Goal: Use online tool/utility: Utilize a website feature to perform a specific function

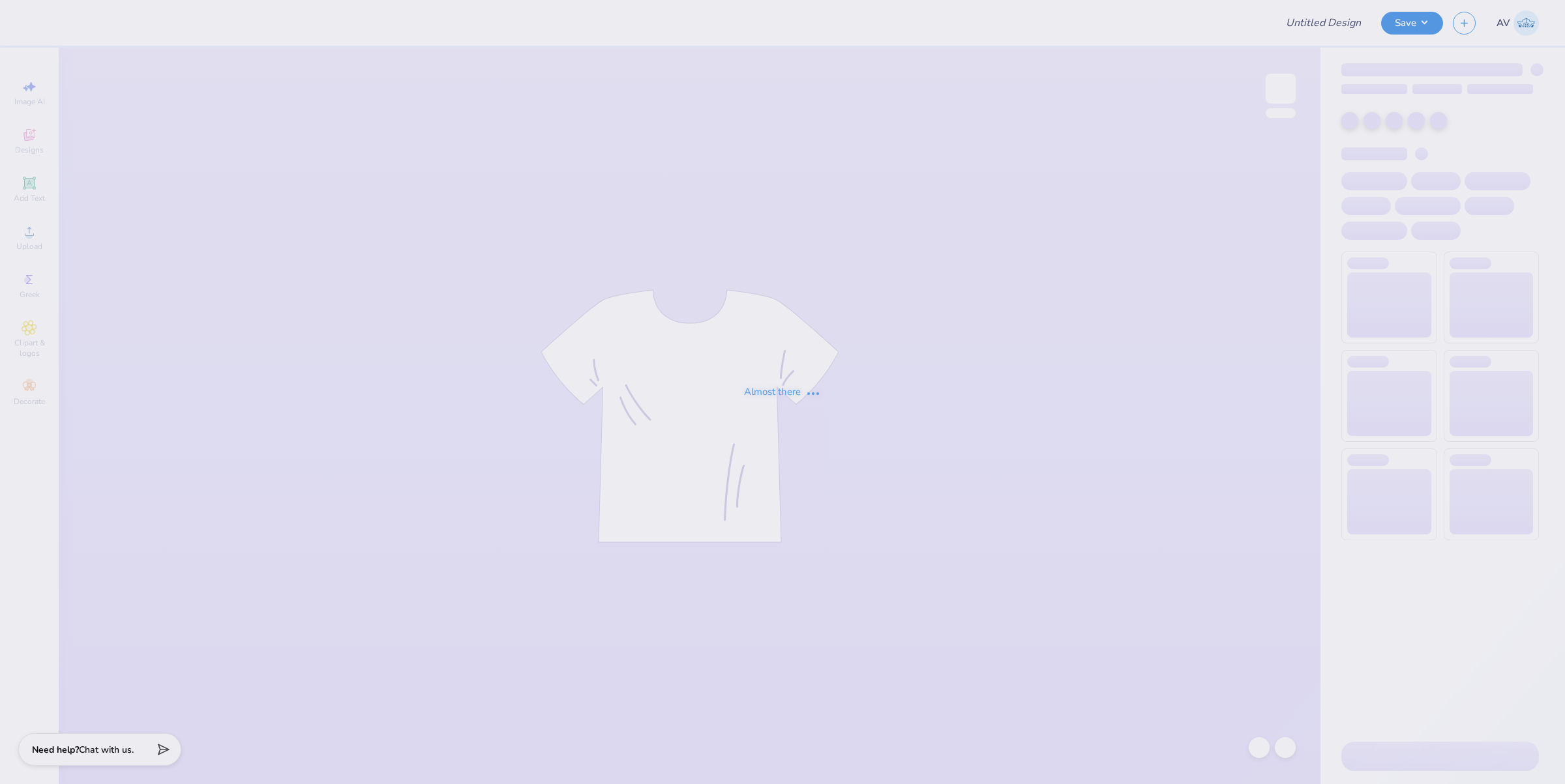
type input "Design 2"
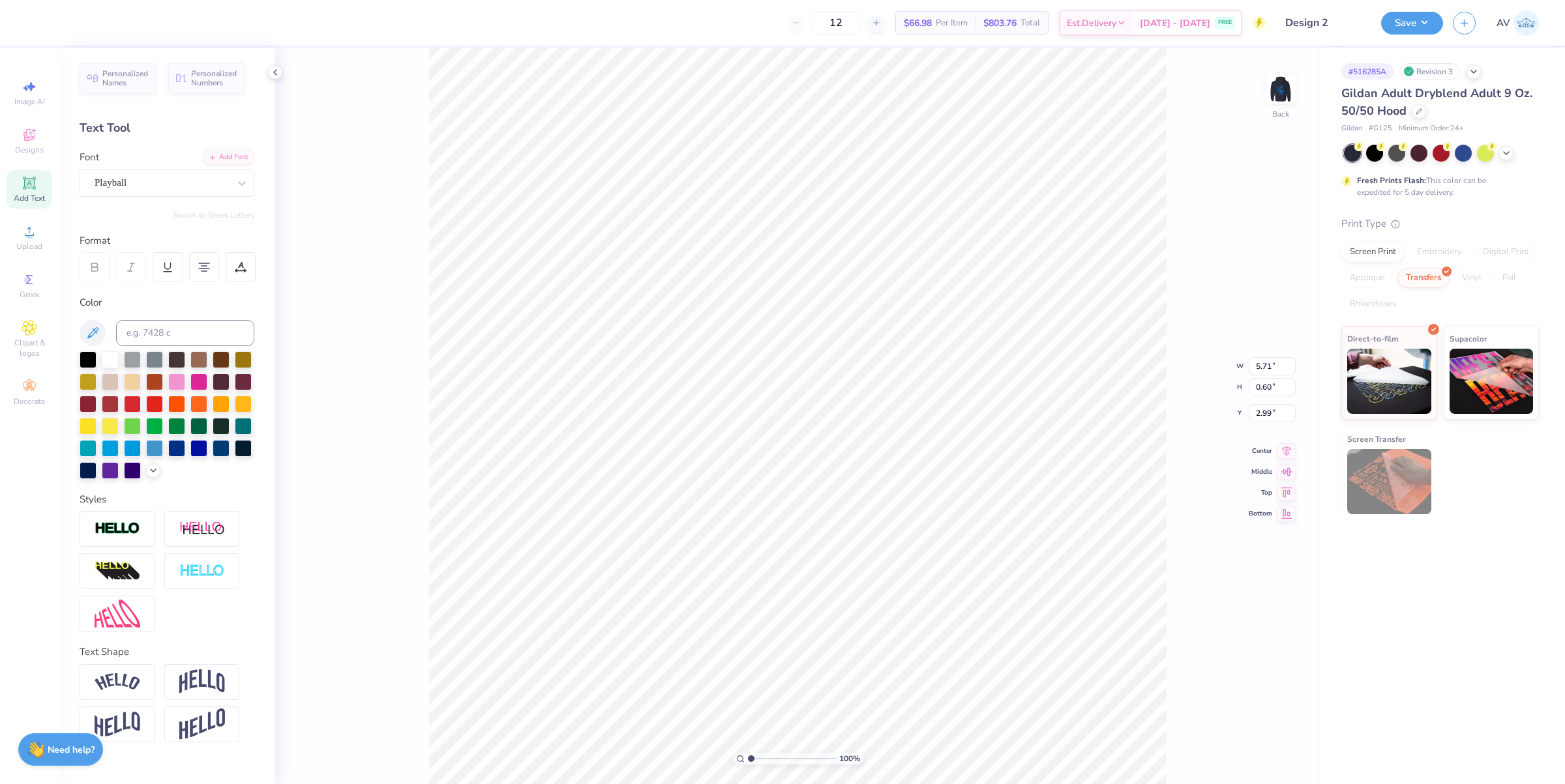
scroll to position [13, 2]
type input "10"
type input "0.19"
type input "0.24"
type input "4.66"
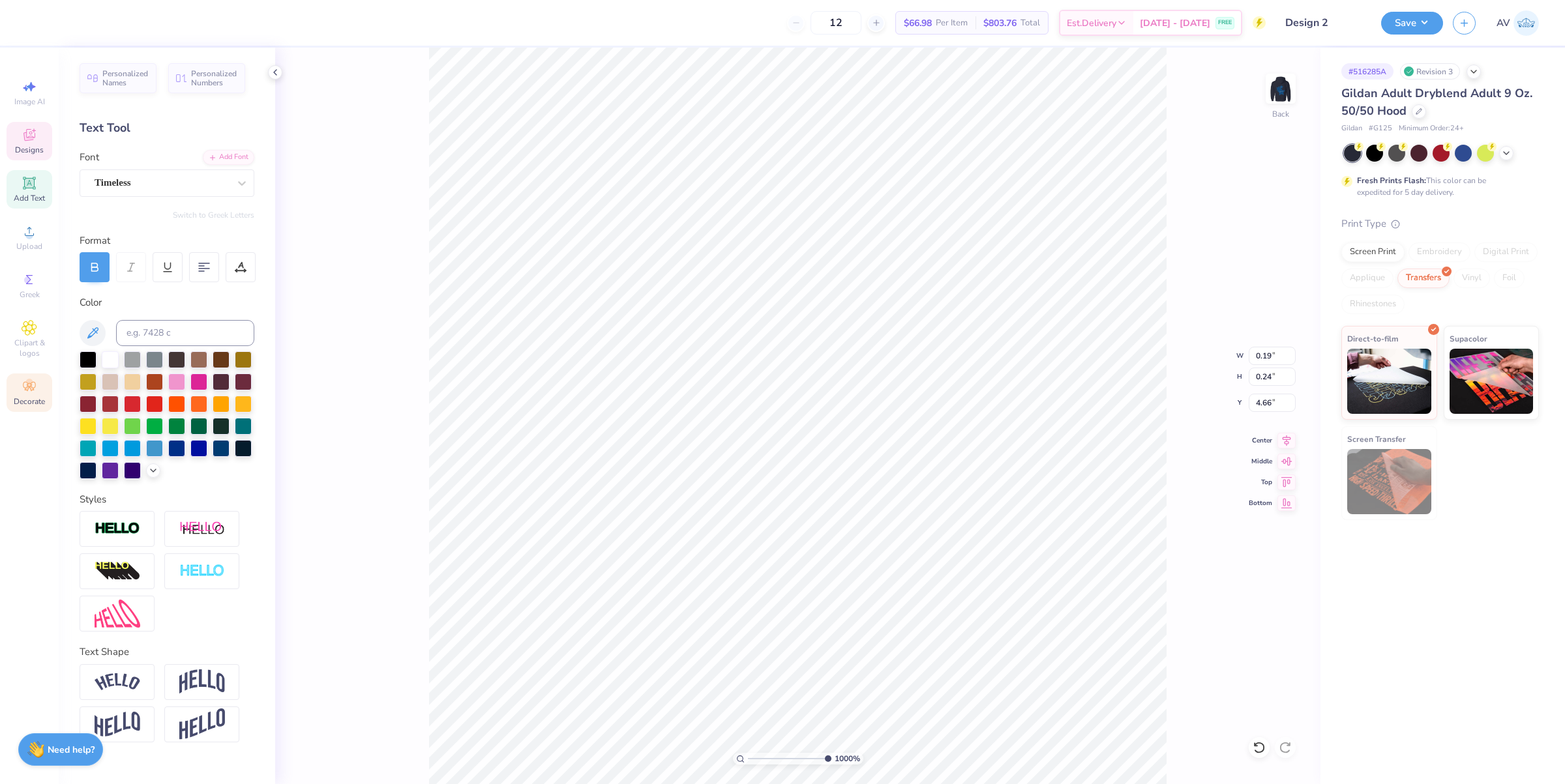
click at [28, 380] on icon at bounding box center [29, 386] width 15 height 15
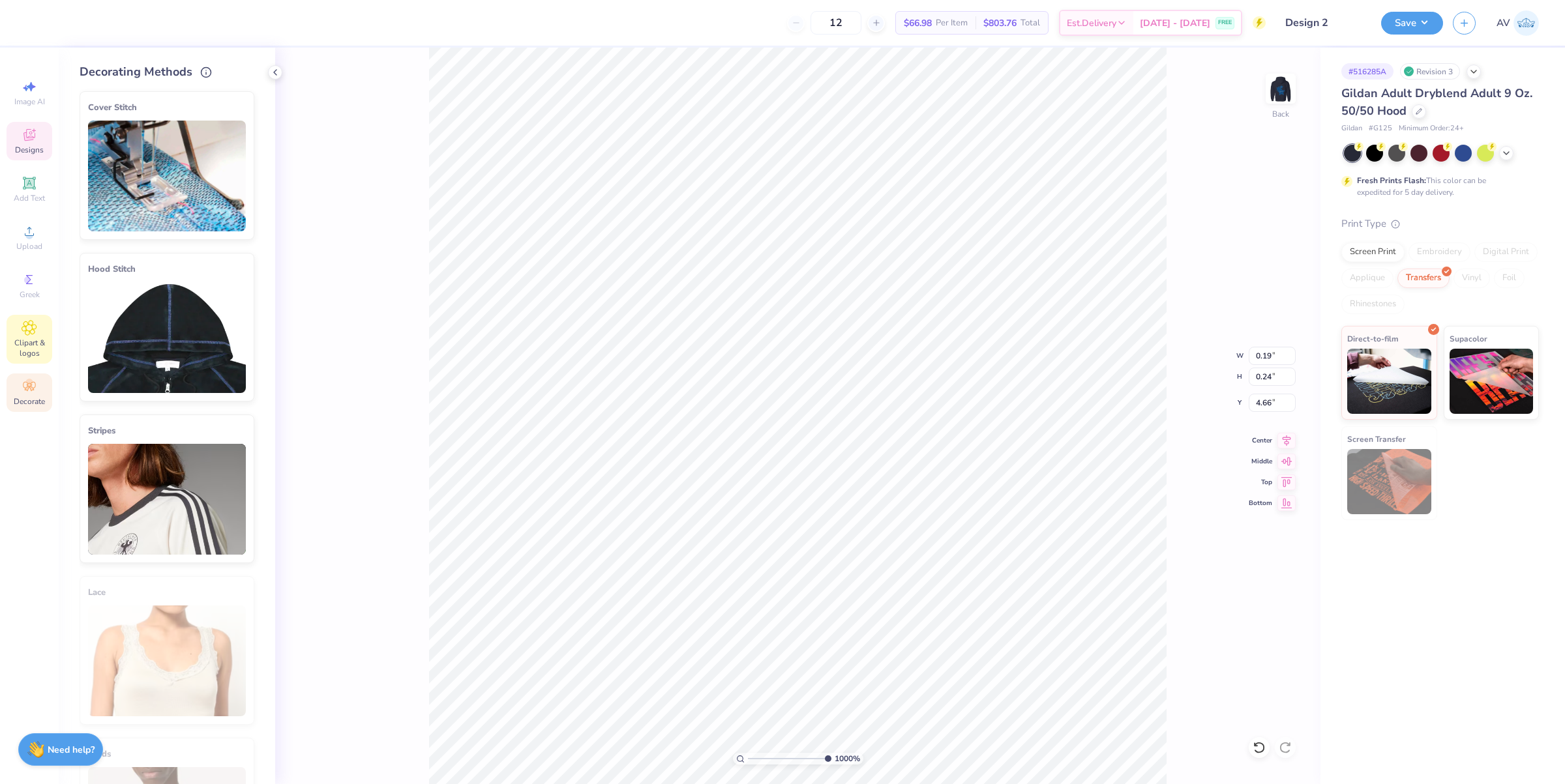
click at [28, 327] on icon at bounding box center [30, 328] width 7 height 7
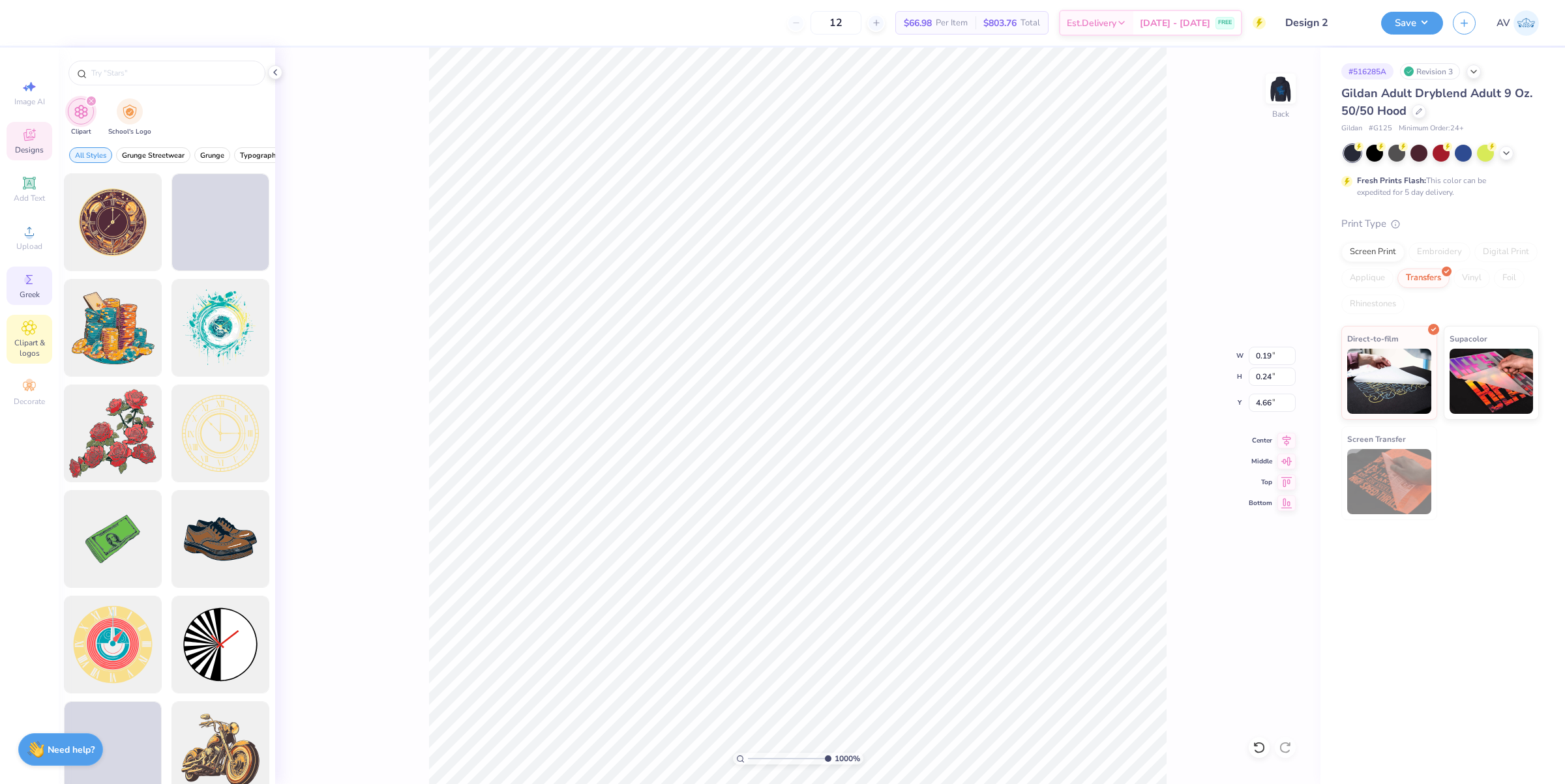
click at [34, 298] on span "Greek" at bounding box center [30, 295] width 20 height 11
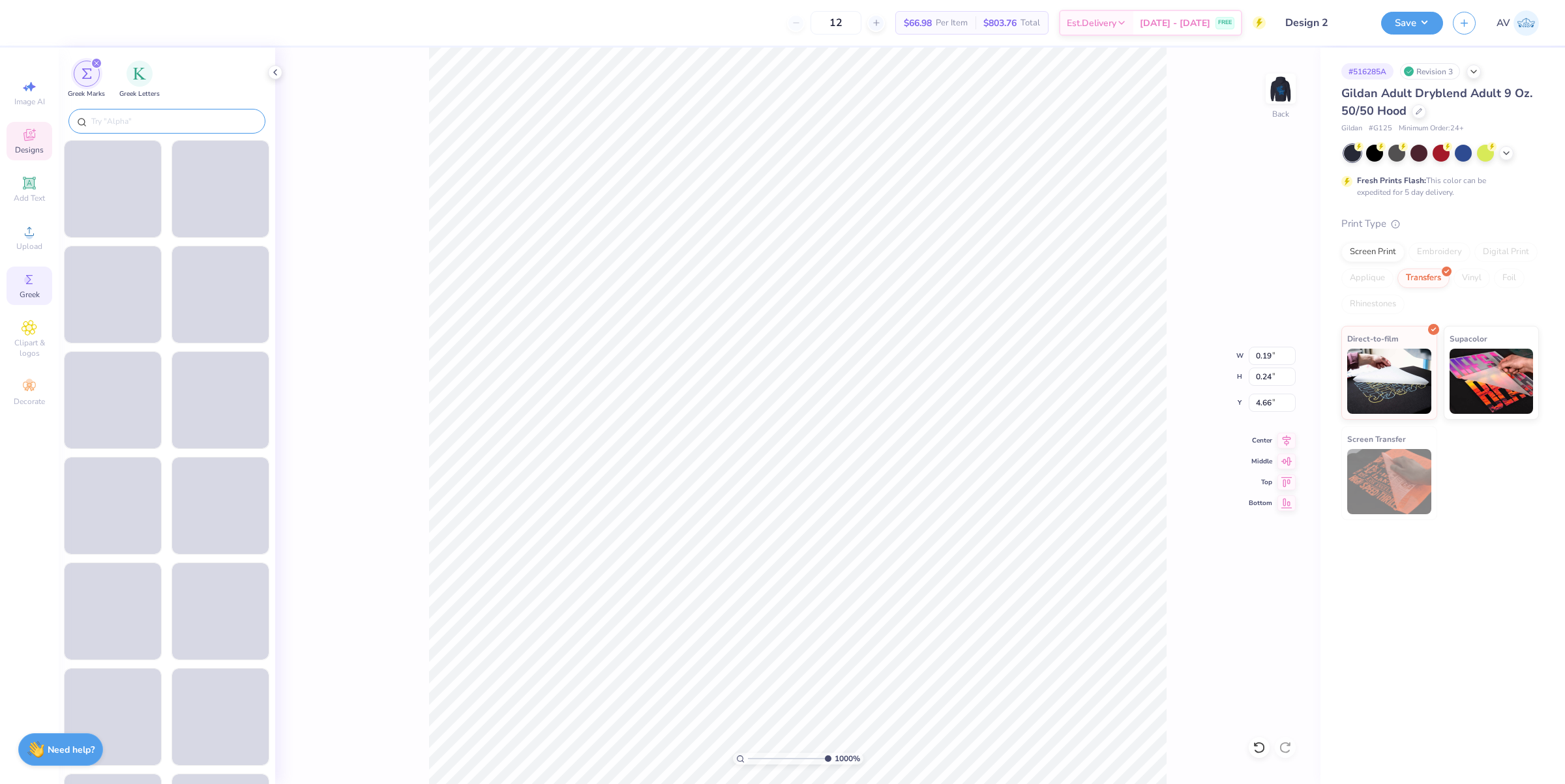
click at [124, 119] on input "text" at bounding box center [174, 121] width 167 height 13
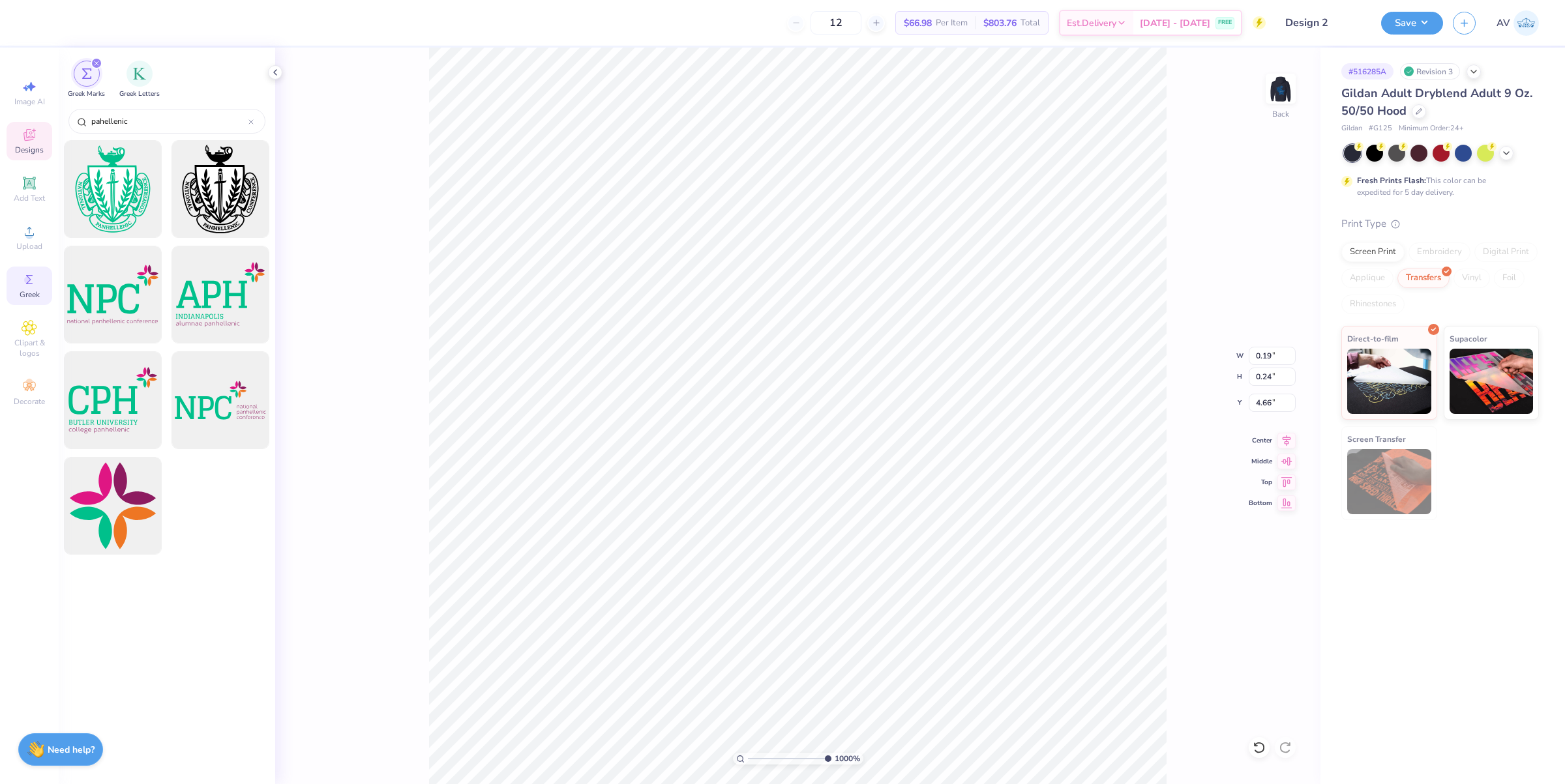
type input "pahellenic"
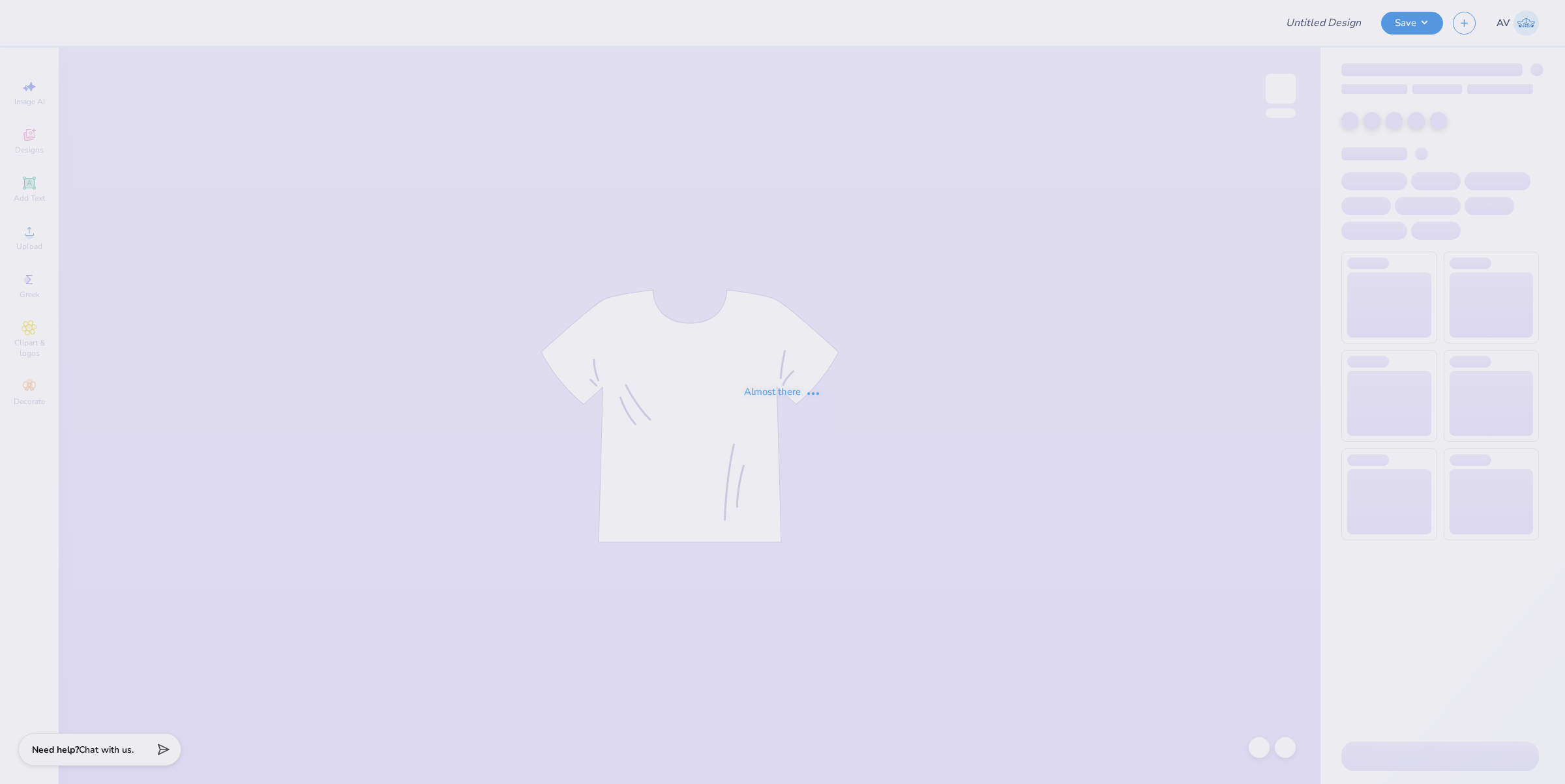
type input "adpi philanthropy"
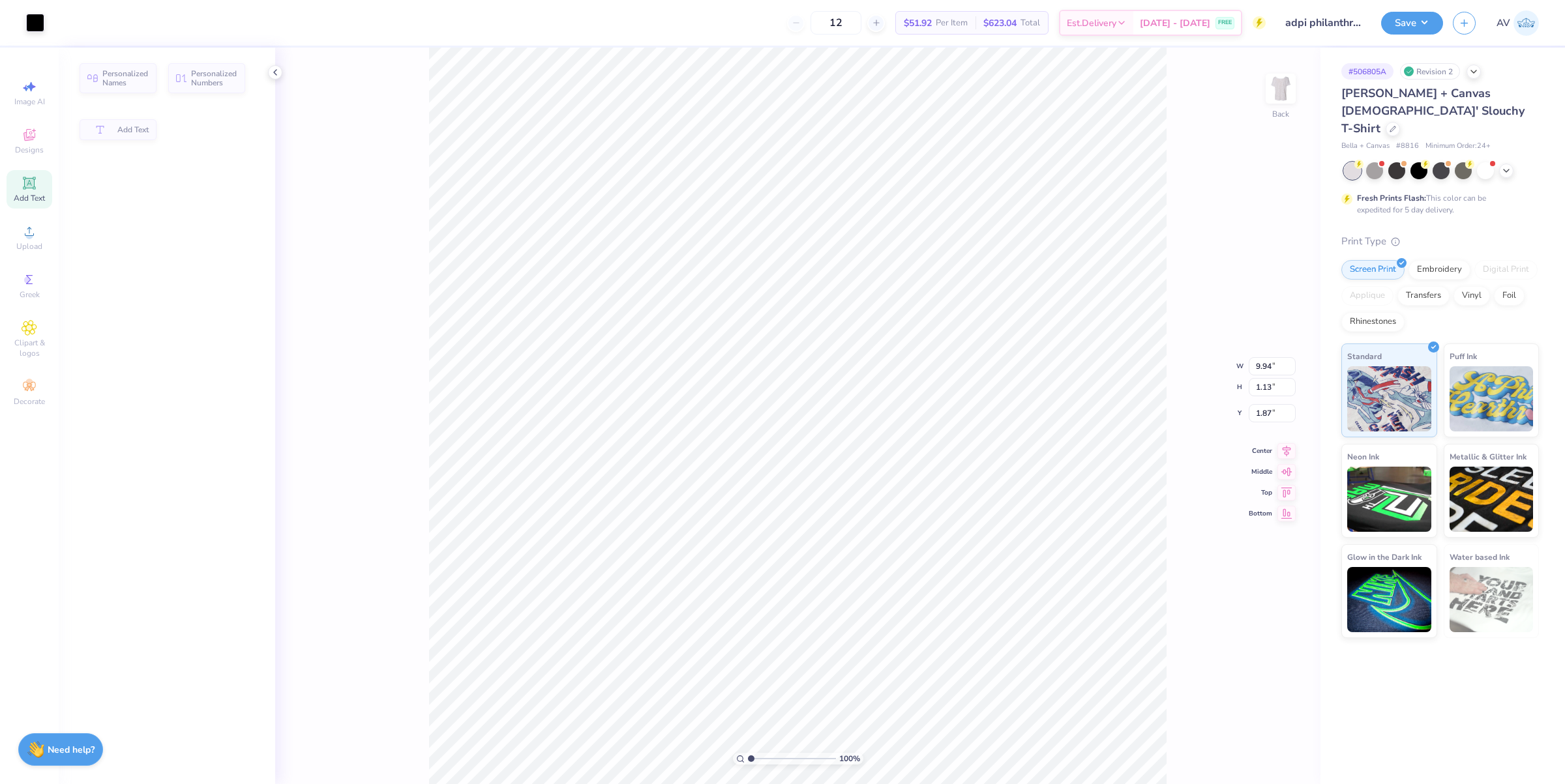
scroll to position [13, 1]
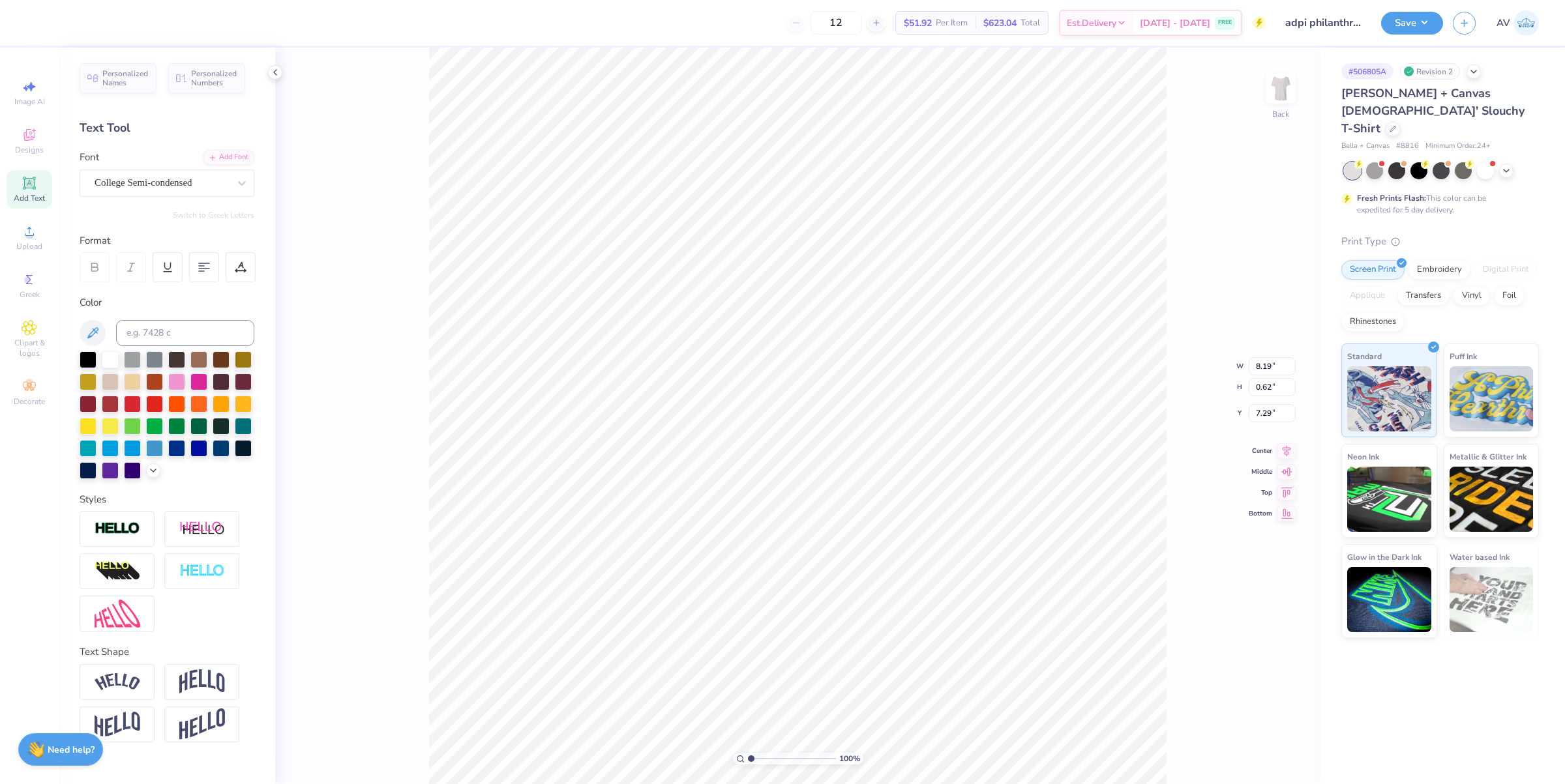
type input "8.19"
type input "0.62"
type input "7.29"
type input "2.59"
type input "2.58"
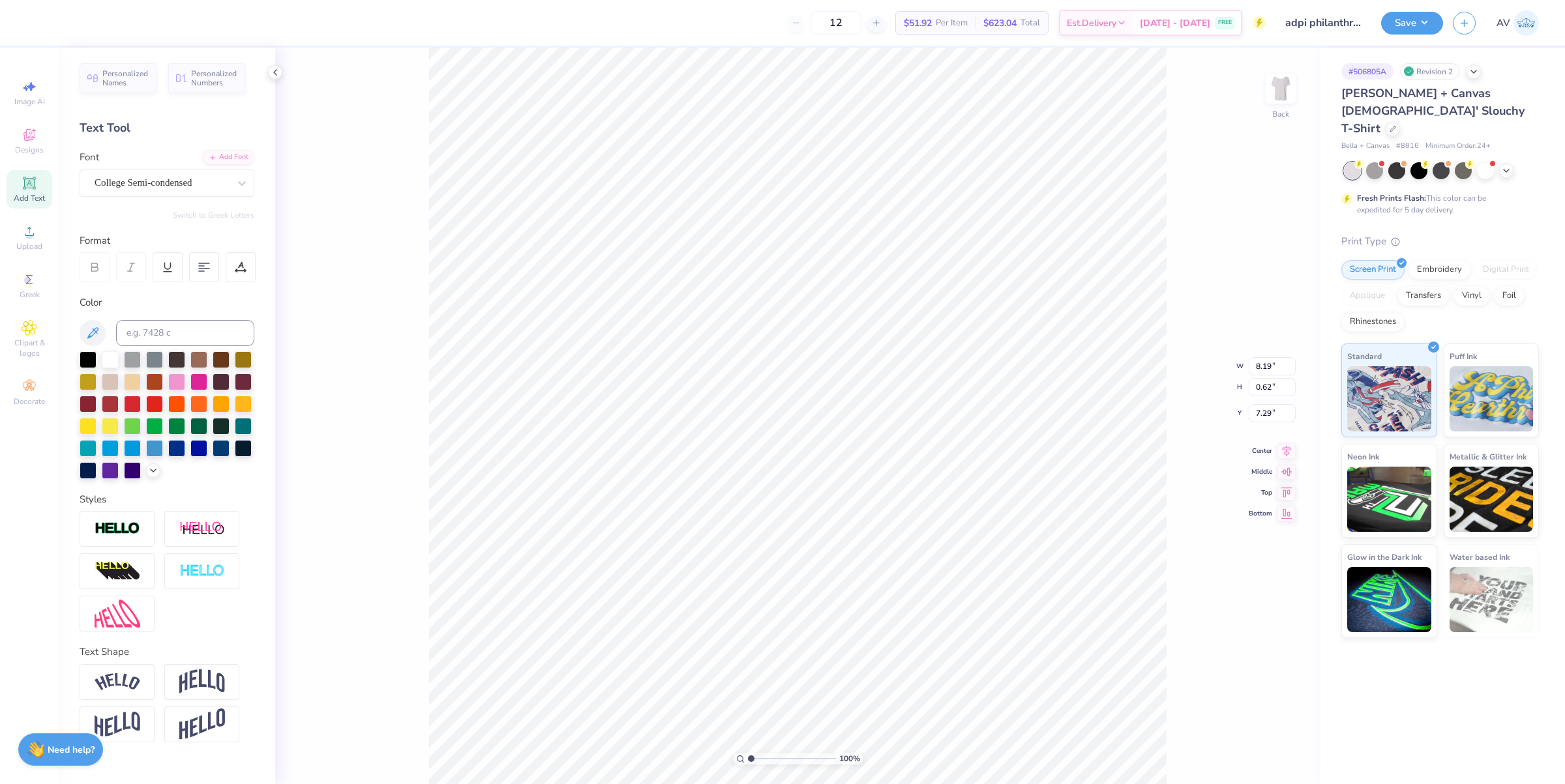
type input "3.95"
